Goal: Find specific page/section: Find specific page/section

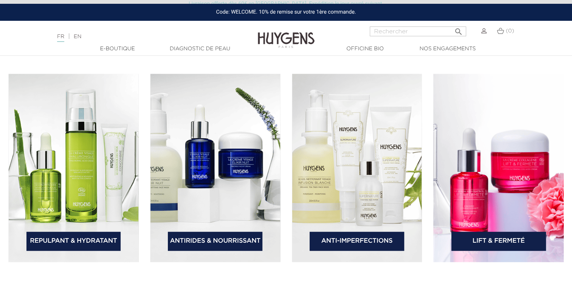
scroll to position [1104, 0]
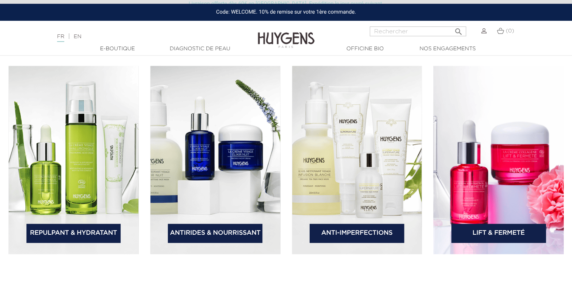
click at [230, 150] on img at bounding box center [215, 160] width 131 height 188
click at [203, 232] on link "Antirides & Nourrissant" at bounding box center [215, 233] width 95 height 19
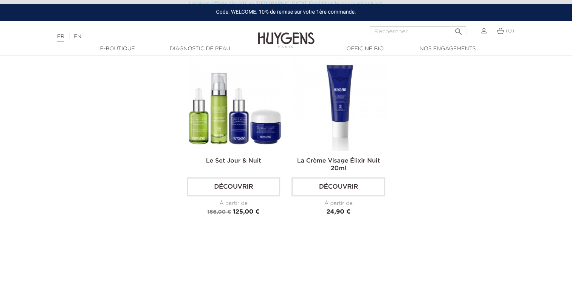
scroll to position [876, 0]
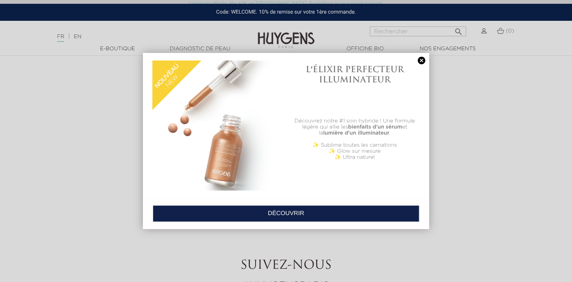
click at [421, 58] on link at bounding box center [422, 61] width 11 height 8
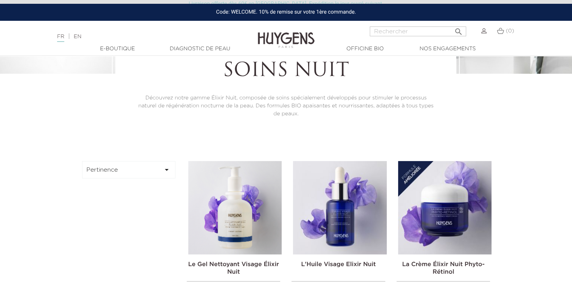
scroll to position [0, 0]
